Goal: Task Accomplishment & Management: Use online tool/utility

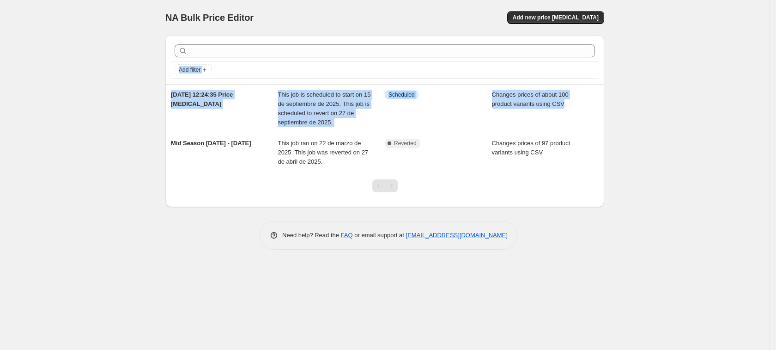
drag, startPoint x: 108, startPoint y: 77, endPoint x: 108, endPoint y: 157, distance: 80.4
click at [108, 157] on div "NA Bulk Price Editor. This page is ready NA Bulk Price Editor Add new price [ME…" at bounding box center [384, 175] width 769 height 350
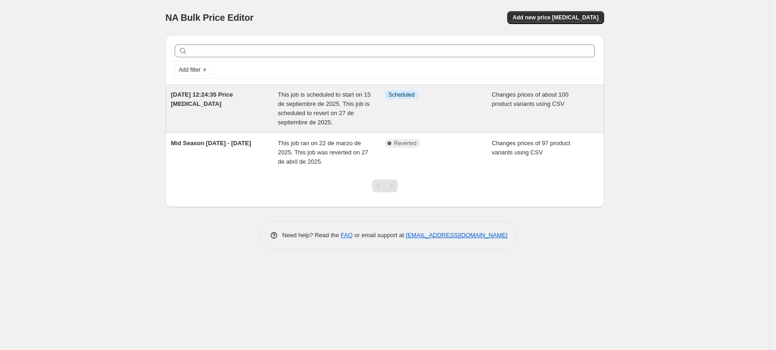
click at [389, 99] on span "Info Scheduled" at bounding box center [402, 94] width 34 height 9
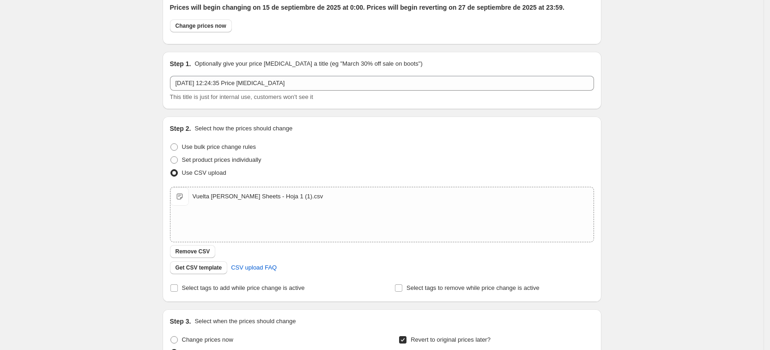
scroll to position [58, 0]
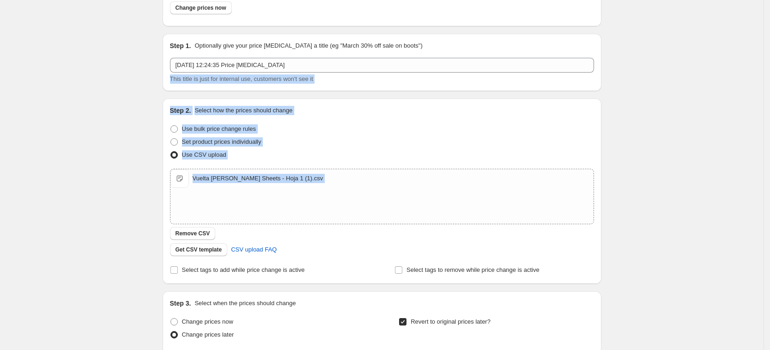
drag, startPoint x: 117, startPoint y: 90, endPoint x: 103, endPoint y: 236, distance: 147.0
click at [103, 236] on div "[DATE] 12:24:35 Price [MEDICAL_DATA]. This page is ready [DATE] 12:24:35 Price …" at bounding box center [381, 263] width 763 height 642
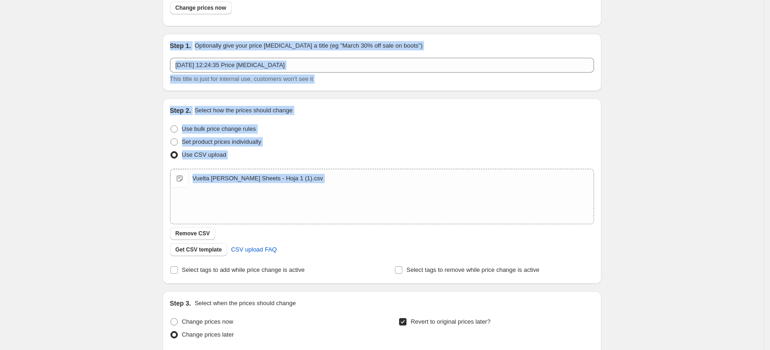
drag, startPoint x: 103, startPoint y: 236, endPoint x: 94, endPoint y: 46, distance: 190.0
click at [94, 46] on div "[DATE] 12:24:35 Price [MEDICAL_DATA]. This page is ready [DATE] 12:24:35 Price …" at bounding box center [381, 263] width 763 height 642
drag, startPoint x: 94, startPoint y: 46, endPoint x: 91, endPoint y: 192, distance: 145.5
click at [91, 192] on div "[DATE] 12:24:35 Price [MEDICAL_DATA]. This page is ready [DATE] 12:24:35 Price …" at bounding box center [381, 263] width 763 height 642
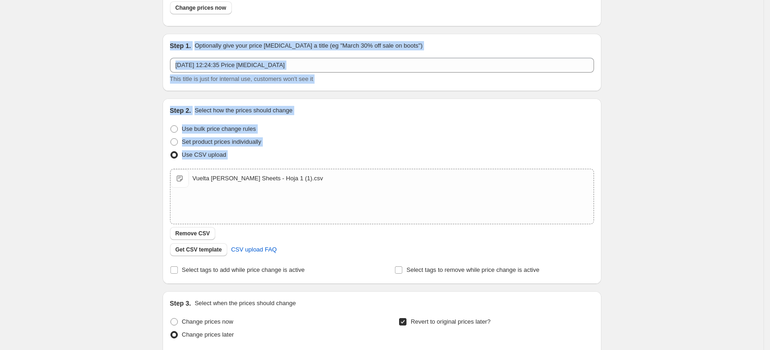
click at [91, 192] on div "[DATE] 12:24:35 Price [MEDICAL_DATA]. This page is ready [DATE] 12:24:35 Price …" at bounding box center [381, 263] width 763 height 642
drag, startPoint x: 91, startPoint y: 192, endPoint x: 91, endPoint y: 45, distance: 146.4
click at [91, 45] on div "[DATE] 12:24:35 Price [MEDICAL_DATA]. This page is ready [DATE] 12:24:35 Price …" at bounding box center [381, 263] width 763 height 642
drag, startPoint x: 91, startPoint y: 45, endPoint x: 91, endPoint y: 206, distance: 160.3
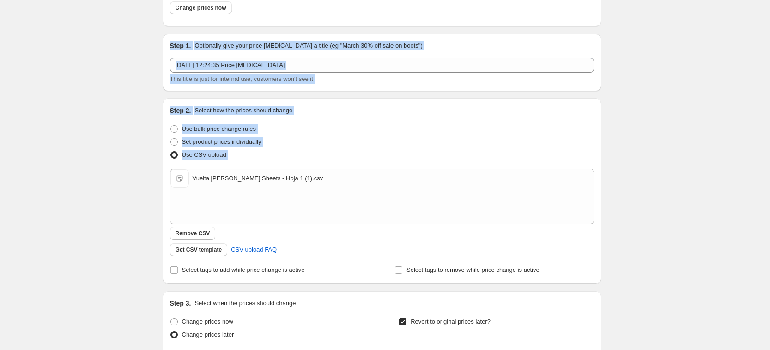
click at [91, 206] on div "[DATE] 12:24:35 Price [MEDICAL_DATA]. This page is ready [DATE] 12:24:35 Price …" at bounding box center [381, 263] width 763 height 642
drag, startPoint x: 91, startPoint y: 206, endPoint x: 88, endPoint y: 47, distance: 158.9
click at [88, 47] on div "[DATE] 12:24:35 Price [MEDICAL_DATA]. This page is ready [DATE] 12:24:35 Price …" at bounding box center [381, 263] width 763 height 642
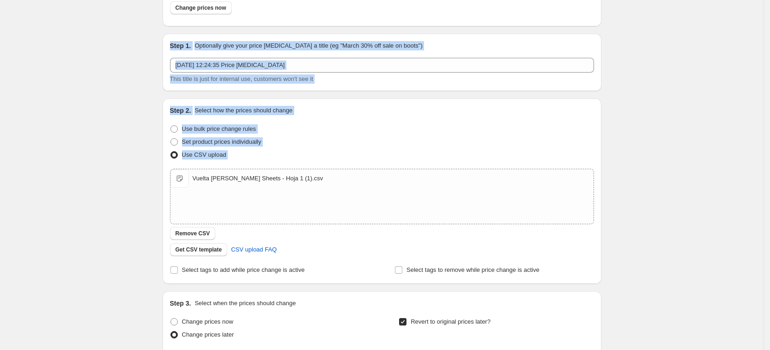
drag, startPoint x: 88, startPoint y: 47, endPoint x: 87, endPoint y: 168, distance: 121.5
click at [87, 168] on div "[DATE] 12:24:35 Price [MEDICAL_DATA]. This page is ready [DATE] 12:24:35 Price …" at bounding box center [381, 263] width 763 height 642
drag, startPoint x: 87, startPoint y: 168, endPoint x: 87, endPoint y: 32, distance: 136.2
click at [87, 32] on div "[DATE] 12:24:35 Price [MEDICAL_DATA]. This page is ready [DATE] 12:24:35 Price …" at bounding box center [381, 263] width 763 height 642
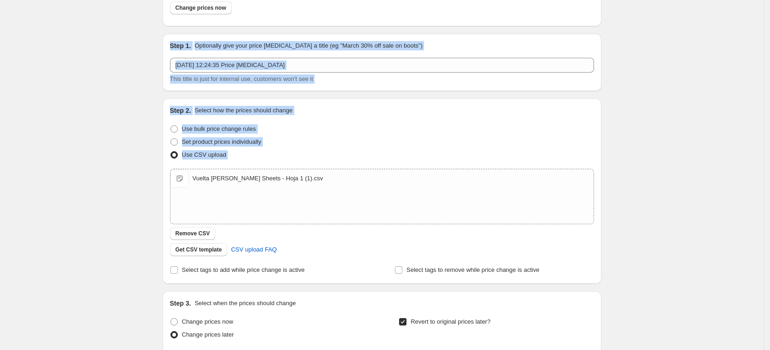
click at [87, 32] on div "[DATE] 12:24:35 Price [MEDICAL_DATA]. This page is ready [DATE] 12:24:35 Price …" at bounding box center [381, 263] width 763 height 642
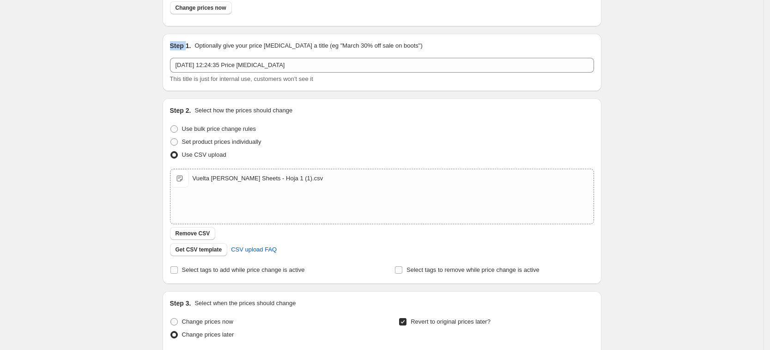
click at [87, 32] on div "[DATE] 12:24:35 Price [MEDICAL_DATA]. This page is ready [DATE] 12:24:35 Price …" at bounding box center [381, 263] width 763 height 642
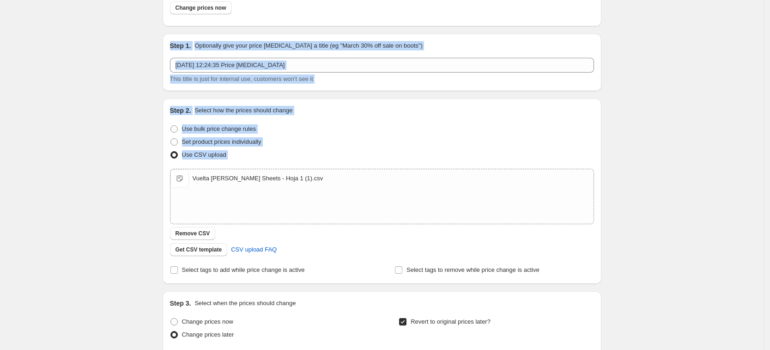
drag, startPoint x: 87, startPoint y: 32, endPoint x: 87, endPoint y: 173, distance: 141.3
click at [87, 173] on div "[DATE] 12:24:35 Price [MEDICAL_DATA]. This page is ready [DATE] 12:24:35 Price …" at bounding box center [381, 263] width 763 height 642
drag, startPoint x: 87, startPoint y: 173, endPoint x: 97, endPoint y: 51, distance: 122.9
click at [97, 51] on div "[DATE] 12:24:35 Price [MEDICAL_DATA]. This page is ready [DATE] 12:24:35 Price …" at bounding box center [381, 263] width 763 height 642
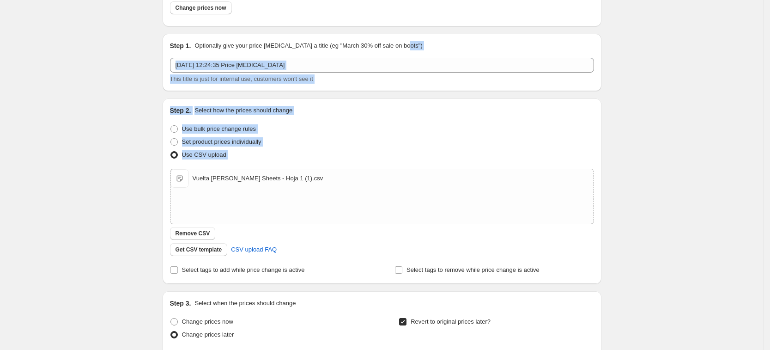
click at [97, 51] on div "[DATE] 12:24:35 Price [MEDICAL_DATA]. This page is ready [DATE] 12:24:35 Price …" at bounding box center [381, 263] width 763 height 642
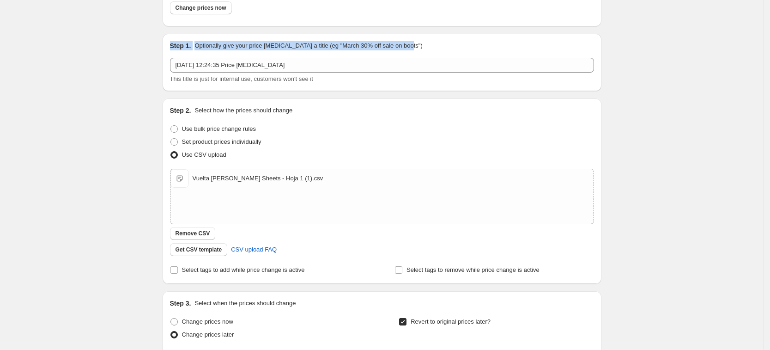
drag, startPoint x: 97, startPoint y: 51, endPoint x: 97, endPoint y: 39, distance: 12.0
click at [97, 39] on div "[DATE] 12:24:35 Price [MEDICAL_DATA]. This page is ready [DATE] 12:24:35 Price …" at bounding box center [381, 263] width 763 height 642
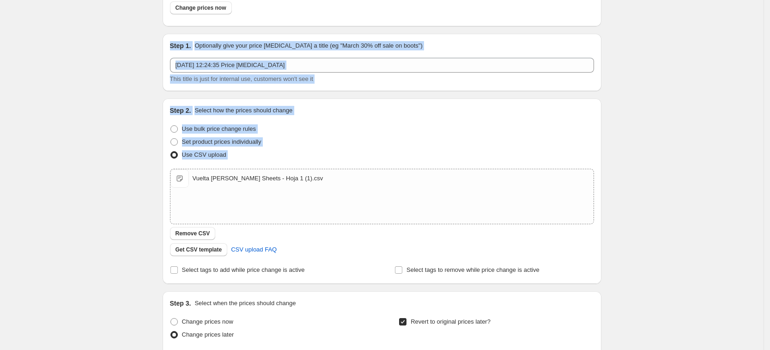
drag, startPoint x: 97, startPoint y: 39, endPoint x: 99, endPoint y: 163, distance: 124.3
click at [99, 163] on div "[DATE] 12:24:35 Price [MEDICAL_DATA]. This page is ready [DATE] 12:24:35 Price …" at bounding box center [381, 263] width 763 height 642
drag, startPoint x: 99, startPoint y: 163, endPoint x: 98, endPoint y: 50, distance: 112.7
click at [98, 50] on div "[DATE] 12:24:35 Price [MEDICAL_DATA]. This page is ready [DATE] 12:24:35 Price …" at bounding box center [381, 263] width 763 height 642
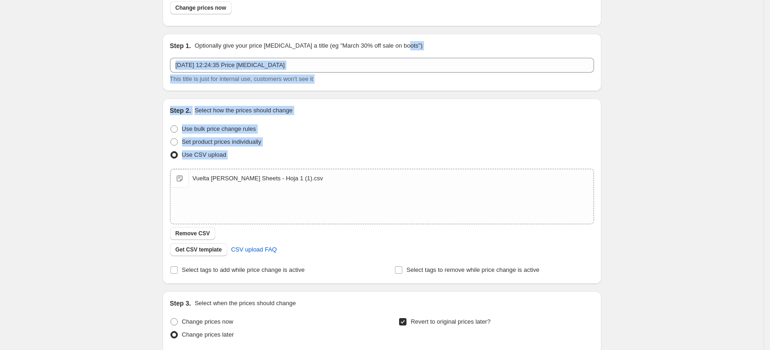
click at [98, 50] on div "[DATE] 12:24:35 Price [MEDICAL_DATA]. This page is ready [DATE] 12:24:35 Price …" at bounding box center [381, 263] width 763 height 642
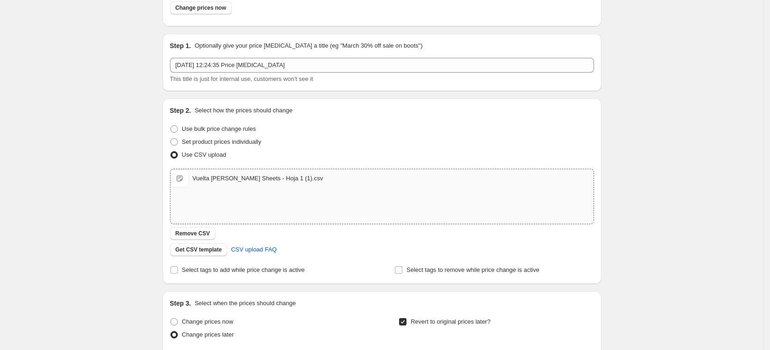
click at [238, 176] on div "Vuelta [PERSON_NAME] Sheets - Hoja 1 (1).csv" at bounding box center [258, 178] width 131 height 9
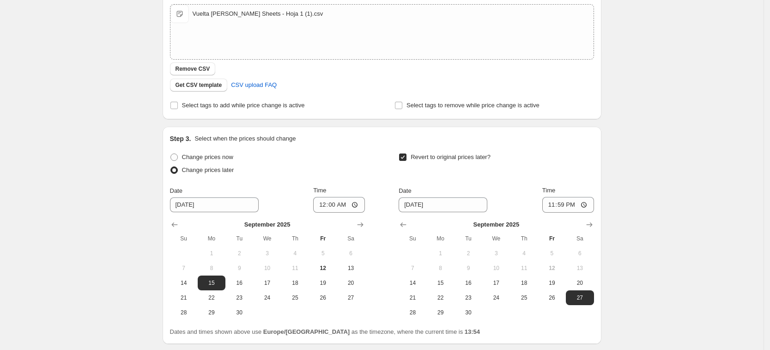
scroll to position [293, 0]
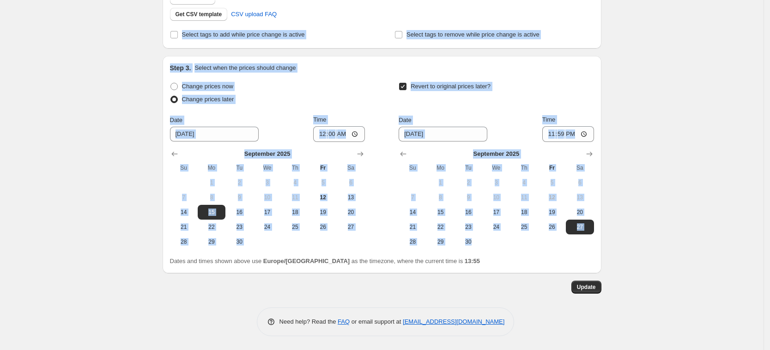
drag, startPoint x: 63, startPoint y: 36, endPoint x: 78, endPoint y: 268, distance: 232.8
click at [78, 268] on div "[DATE] 12:24:35 Price [MEDICAL_DATA]. This page is ready [DATE] 12:24:35 Price …" at bounding box center [381, 28] width 763 height 642
drag, startPoint x: 78, startPoint y: 268, endPoint x: 73, endPoint y: 38, distance: 230.1
click at [73, 38] on div "[DATE] 12:24:35 Price [MEDICAL_DATA]. This page is ready [DATE] 12:24:35 Price …" at bounding box center [381, 28] width 763 height 642
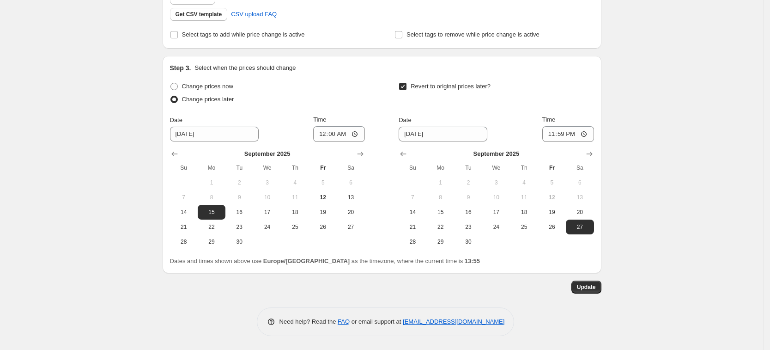
click at [73, 38] on div "[DATE] 12:24:35 Price [MEDICAL_DATA]. This page is ready [DATE] 12:24:35 Price …" at bounding box center [381, 28] width 763 height 642
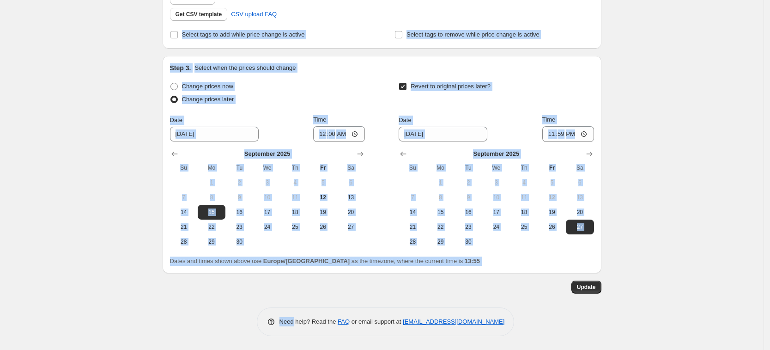
drag, startPoint x: 73, startPoint y: 38, endPoint x: 87, endPoint y: 298, distance: 259.9
click at [87, 298] on div "[DATE] 12:24:35 Price [MEDICAL_DATA]. This page is ready [DATE] 12:24:35 Price …" at bounding box center [381, 28] width 763 height 642
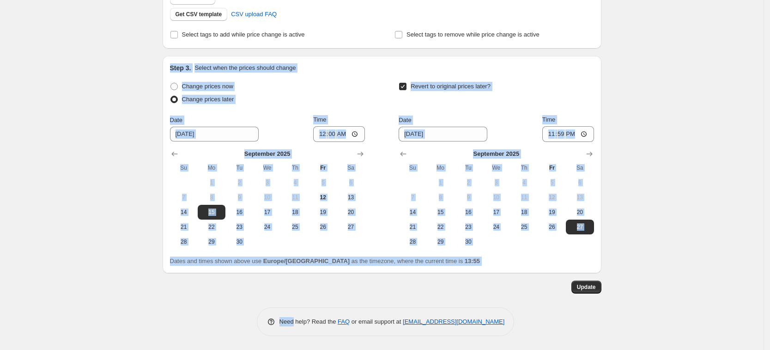
drag, startPoint x: 87, startPoint y: 298, endPoint x: 77, endPoint y: 65, distance: 233.0
click at [77, 65] on div "[DATE] 12:24:35 Price [MEDICAL_DATA]. This page is ready [DATE] 12:24:35 Price …" at bounding box center [381, 28] width 763 height 642
drag, startPoint x: 77, startPoint y: 65, endPoint x: 88, endPoint y: 285, distance: 220.1
click at [88, 285] on div "[DATE] 12:24:35 Price [MEDICAL_DATA]. This page is ready [DATE] 12:24:35 Price …" at bounding box center [381, 28] width 763 height 642
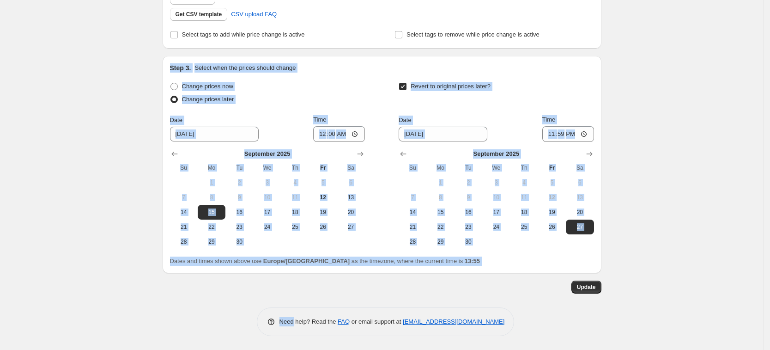
click at [88, 285] on div "[DATE] 12:24:35 Price [MEDICAL_DATA]. This page is ready [DATE] 12:24:35 Price …" at bounding box center [381, 28] width 763 height 642
drag, startPoint x: 88, startPoint y: 285, endPoint x: 102, endPoint y: 70, distance: 215.2
click at [102, 70] on div "[DATE] 12:24:35 Price [MEDICAL_DATA]. This page is ready [DATE] 12:24:35 Price …" at bounding box center [381, 28] width 763 height 642
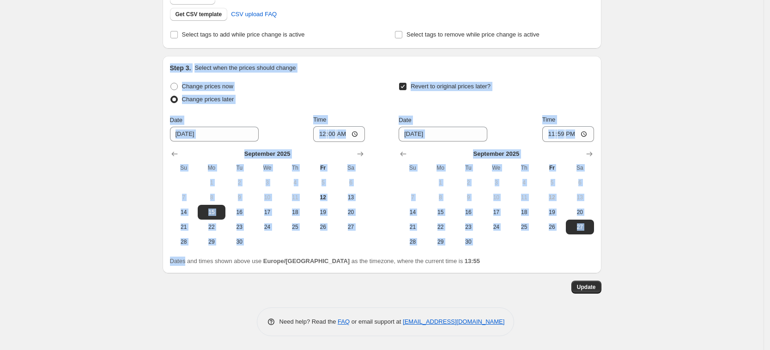
drag, startPoint x: 102, startPoint y: 70, endPoint x: 106, endPoint y: 263, distance: 193.1
click at [106, 263] on div "[DATE] 12:24:35 Price [MEDICAL_DATA]. This page is ready [DATE] 12:24:35 Price …" at bounding box center [381, 28] width 763 height 642
click at [106, 271] on div "[DATE] 12:24:35 Price [MEDICAL_DATA]. This page is ready [DATE] 12:24:35 Price …" at bounding box center [381, 28] width 763 height 642
drag, startPoint x: 106, startPoint y: 270, endPoint x: 113, endPoint y: 63, distance: 207.5
click at [113, 63] on div "[DATE] 12:24:35 Price [MEDICAL_DATA]. This page is ready [DATE] 12:24:35 Price …" at bounding box center [381, 28] width 763 height 642
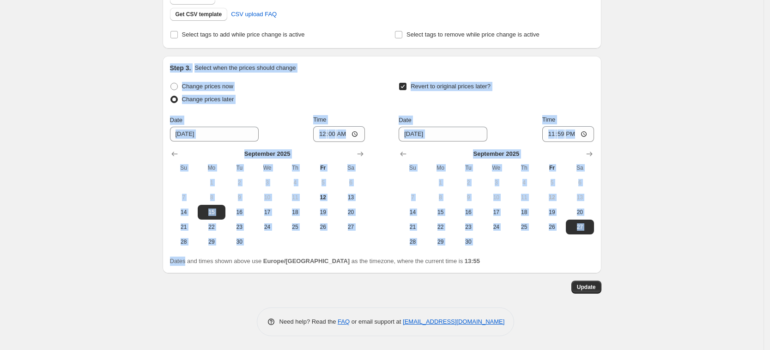
click at [113, 63] on div "[DATE] 12:24:35 Price [MEDICAL_DATA]. This page is ready [DATE] 12:24:35 Price …" at bounding box center [381, 28] width 763 height 642
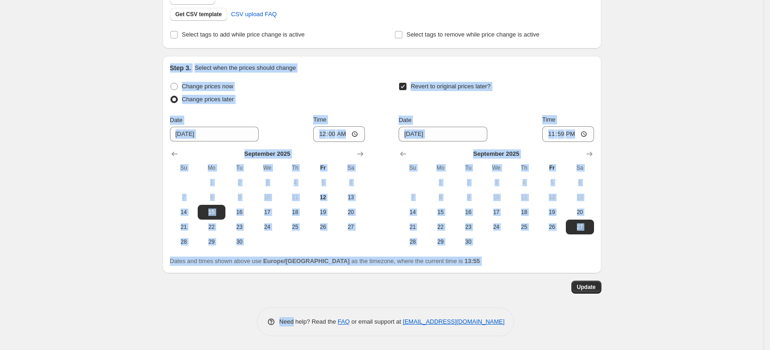
drag, startPoint x: 113, startPoint y: 63, endPoint x: 121, endPoint y: 288, distance: 225.1
click at [121, 288] on div "[DATE] 12:24:35 Price [MEDICAL_DATA]. This page is ready [DATE] 12:24:35 Price …" at bounding box center [381, 28] width 763 height 642
drag, startPoint x: 121, startPoint y: 288, endPoint x: 115, endPoint y: 70, distance: 217.6
click at [115, 70] on div "[DATE] 12:24:35 Price [MEDICAL_DATA]. This page is ready [DATE] 12:24:35 Price …" at bounding box center [381, 28] width 763 height 642
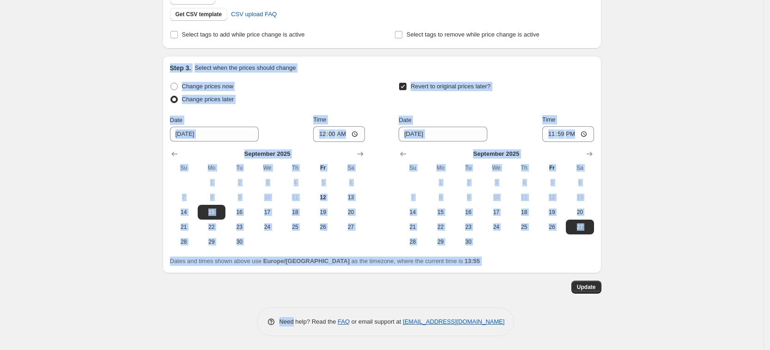
click at [115, 70] on div "[DATE] 12:24:35 Price [MEDICAL_DATA]. This page is ready [DATE] 12:24:35 Price …" at bounding box center [381, 28] width 763 height 642
drag, startPoint x: 115, startPoint y: 70, endPoint x: 112, endPoint y: 308, distance: 237.9
click at [112, 308] on div "[DATE] 12:24:35 Price [MEDICAL_DATA]. This page is ready [DATE] 12:24:35 Price …" at bounding box center [381, 28] width 763 height 642
click at [114, 289] on div "[DATE] 12:24:35 Price [MEDICAL_DATA]. This page is ready [DATE] 12:24:35 Price …" at bounding box center [381, 28] width 763 height 642
drag, startPoint x: 113, startPoint y: 289, endPoint x: 104, endPoint y: 60, distance: 229.3
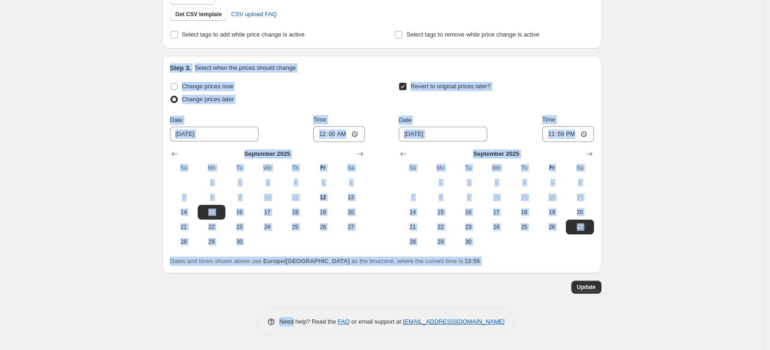
click at [104, 60] on div "[DATE] 12:24:35 Price [MEDICAL_DATA]. This page is ready [DATE] 12:24:35 Price …" at bounding box center [381, 28] width 763 height 642
drag, startPoint x: 104, startPoint y: 60, endPoint x: 704, endPoint y: 264, distance: 633.7
click at [704, 264] on div "[DATE] 12:24:35 Price [MEDICAL_DATA]. This page is ready [DATE] 12:24:35 Price …" at bounding box center [381, 28] width 763 height 642
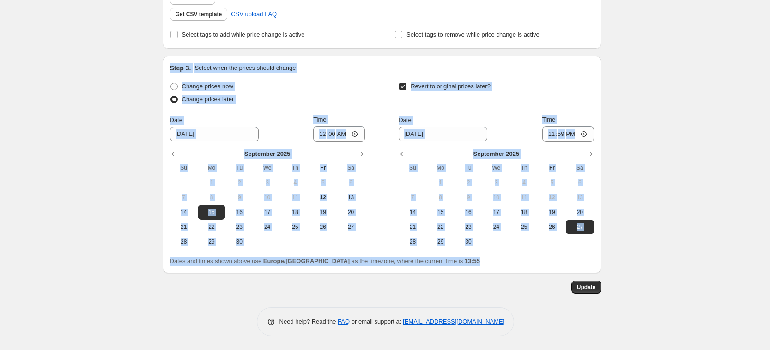
drag, startPoint x: 704, startPoint y: 264, endPoint x: 652, endPoint y: 50, distance: 220.6
click at [652, 50] on div "[DATE] 12:24:35 Price [MEDICAL_DATA]. This page is ready [DATE] 12:24:35 Price …" at bounding box center [381, 28] width 763 height 642
drag, startPoint x: 652, startPoint y: 50, endPoint x: 637, endPoint y: 264, distance: 214.3
click at [637, 264] on div "[DATE] 12:24:35 Price [MEDICAL_DATA]. This page is ready [DATE] 12:24:35 Price …" at bounding box center [381, 28] width 763 height 642
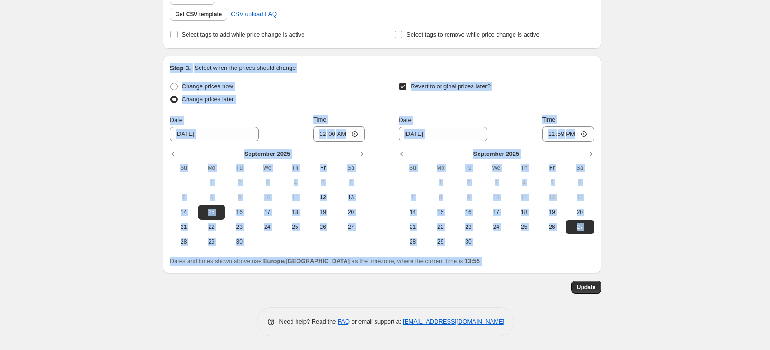
click at [638, 254] on div "[DATE] 12:24:35 Price [MEDICAL_DATA]. This page is ready [DATE] 12:24:35 Price …" at bounding box center [381, 28] width 763 height 642
drag, startPoint x: 638, startPoint y: 254, endPoint x: 638, endPoint y: 49, distance: 205.5
click at [638, 49] on div "[DATE] 12:24:35 Price [MEDICAL_DATA]. This page is ready [DATE] 12:24:35 Price …" at bounding box center [381, 28] width 763 height 642
drag, startPoint x: 638, startPoint y: 49, endPoint x: 634, endPoint y: 261, distance: 212.5
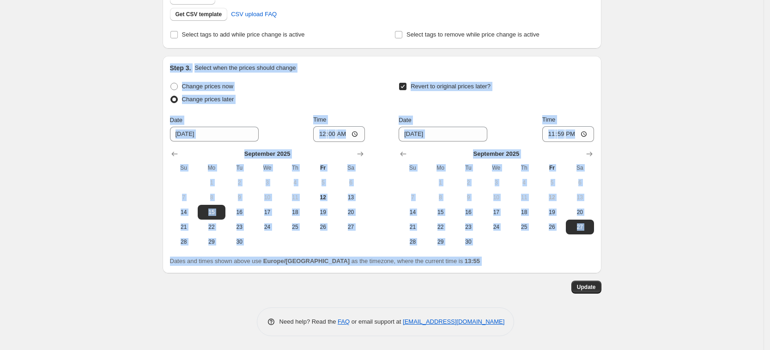
click at [634, 261] on div "[DATE] 12:24:35 Price [MEDICAL_DATA]. This page is ready [DATE] 12:24:35 Price …" at bounding box center [381, 28] width 763 height 642
drag, startPoint x: 634, startPoint y: 261, endPoint x: 631, endPoint y: 65, distance: 196.3
click at [631, 65] on div "[DATE] 12:24:35 Price [MEDICAL_DATA]. This page is ready [DATE] 12:24:35 Price …" at bounding box center [381, 28] width 763 height 642
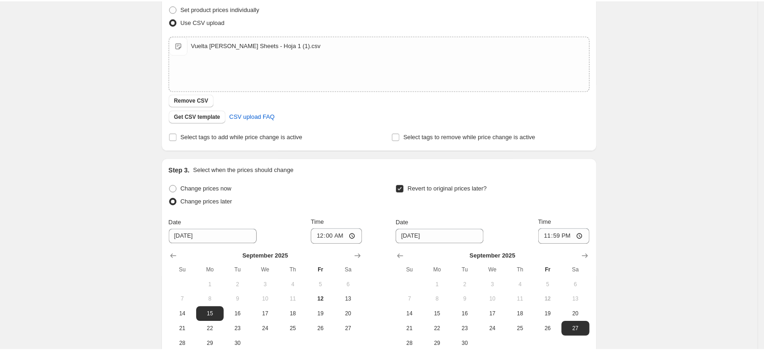
scroll to position [62, 0]
